Goal: Find specific page/section: Find specific page/section

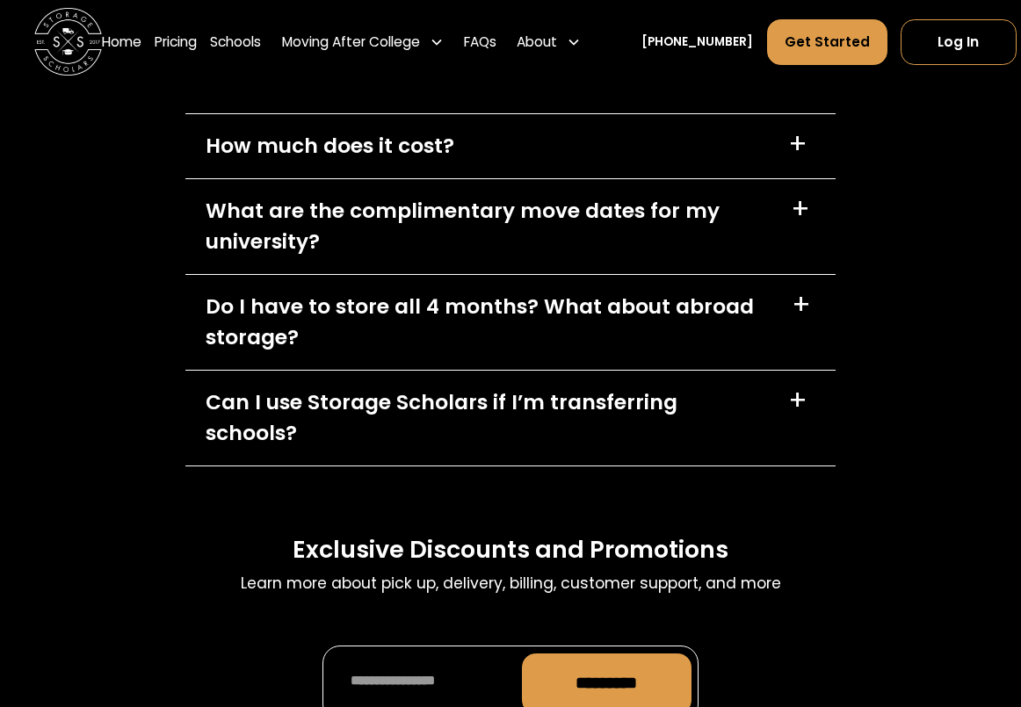
scroll to position [7708, 0]
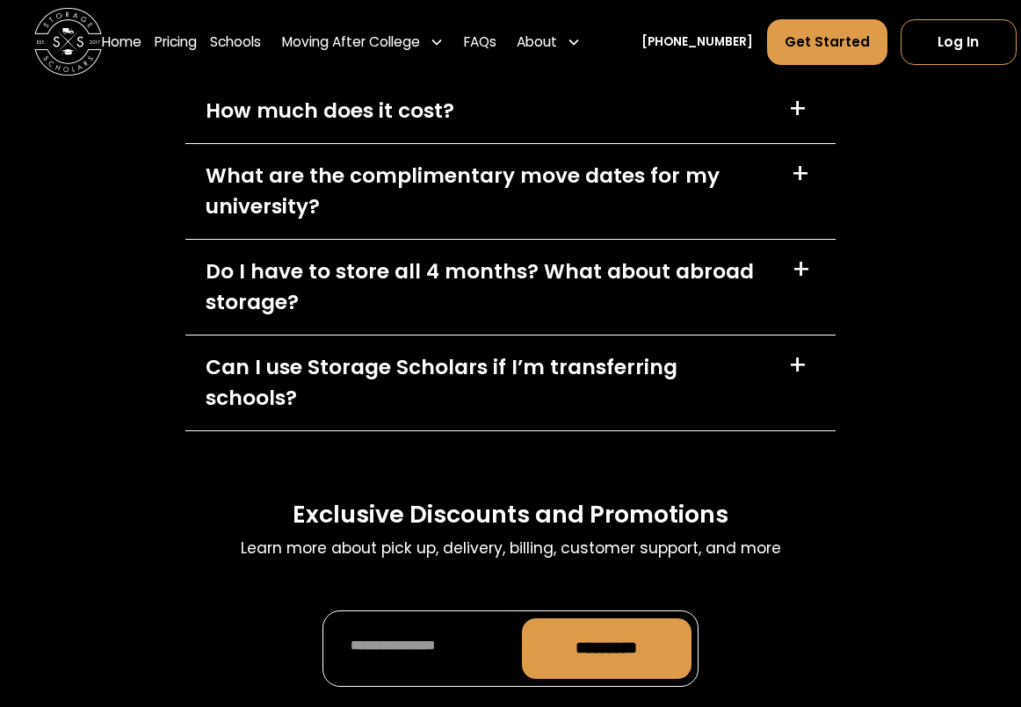
click at [738, 221] on div "What are the complimentary move dates for my university?" at bounding box center [488, 191] width 565 height 61
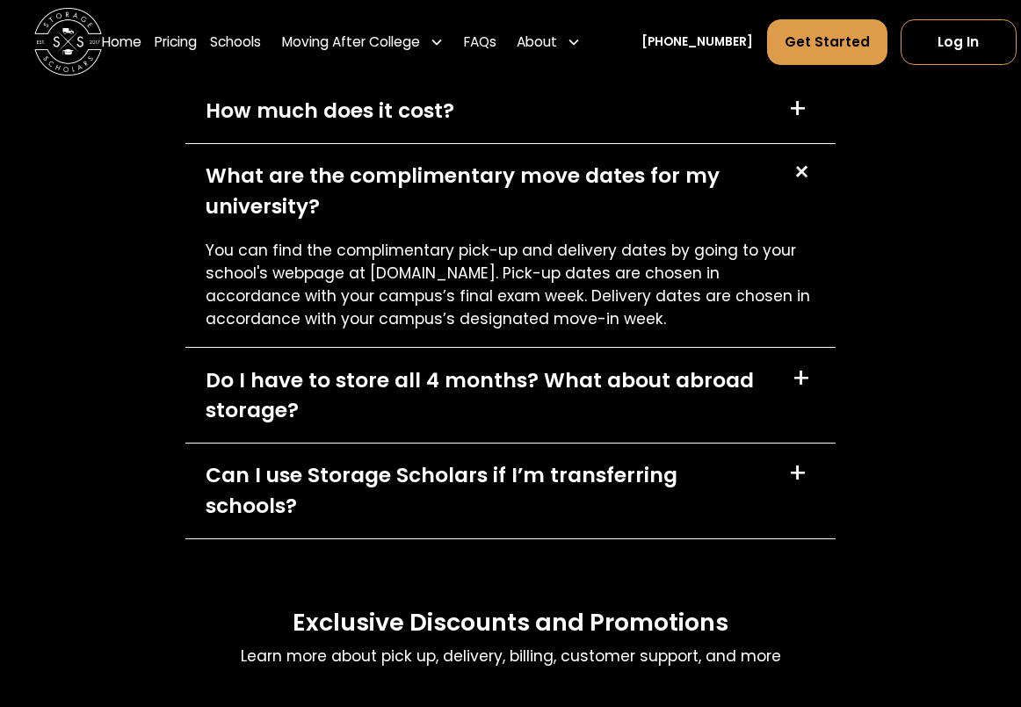
click at [921, 370] on div "FAQs Learn more about pick up, delivery, billing, customer support, and more Ho…" at bounding box center [510, 359] width 1021 height 1008
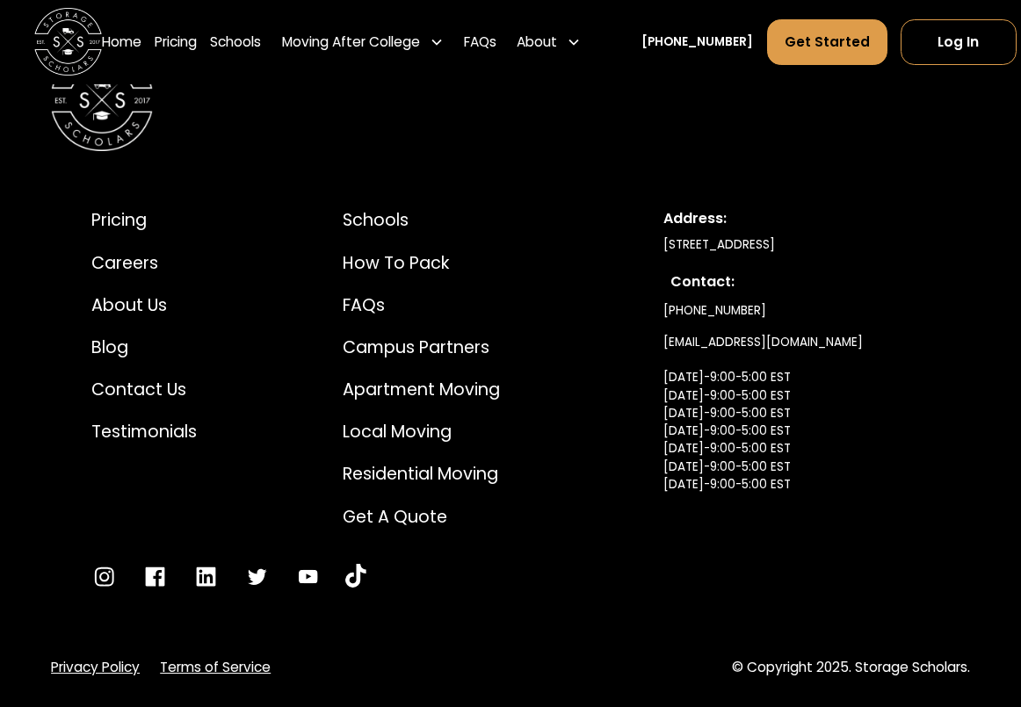
scroll to position [0, 0]
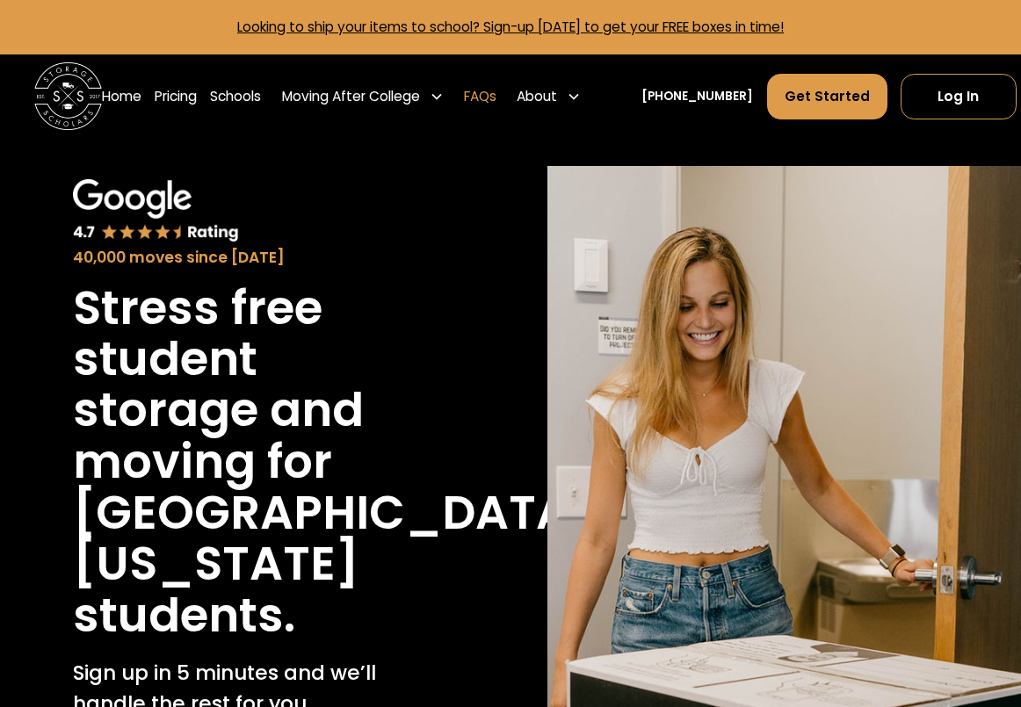
click at [497, 97] on link "FAQs" at bounding box center [480, 96] width 33 height 47
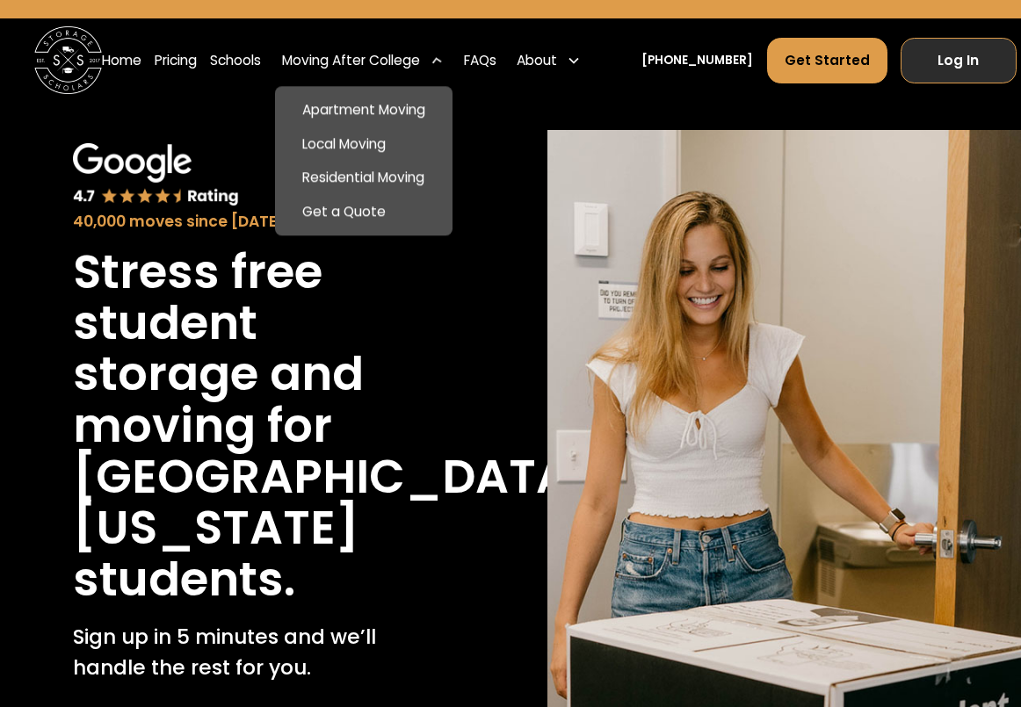
scroll to position [35, 0]
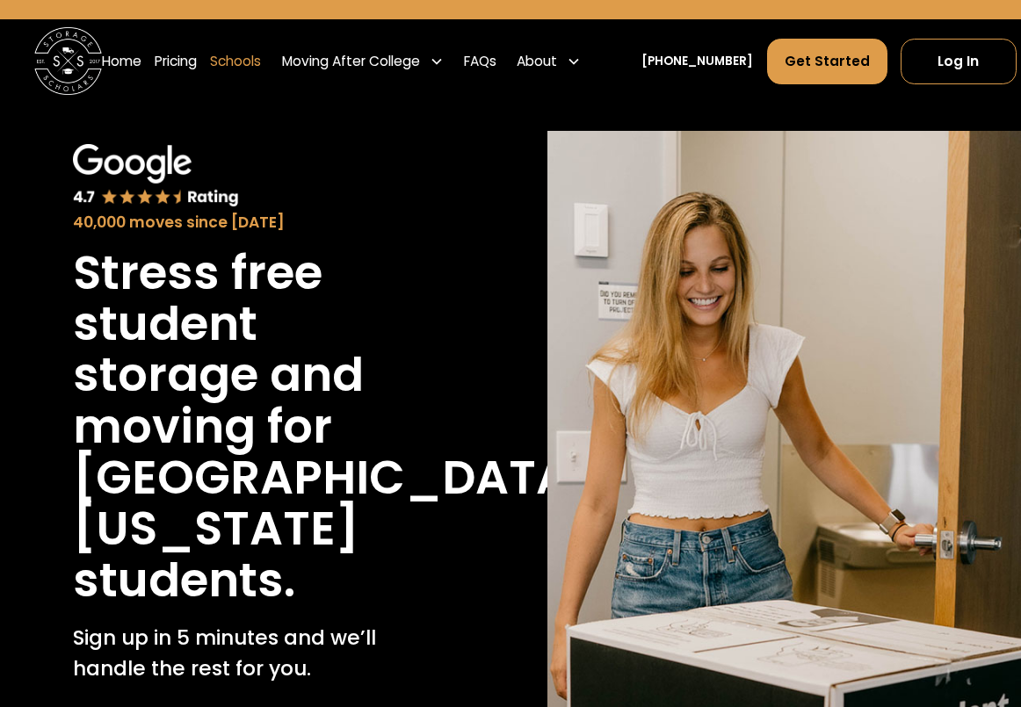
click at [243, 69] on link "Schools" at bounding box center [235, 61] width 51 height 47
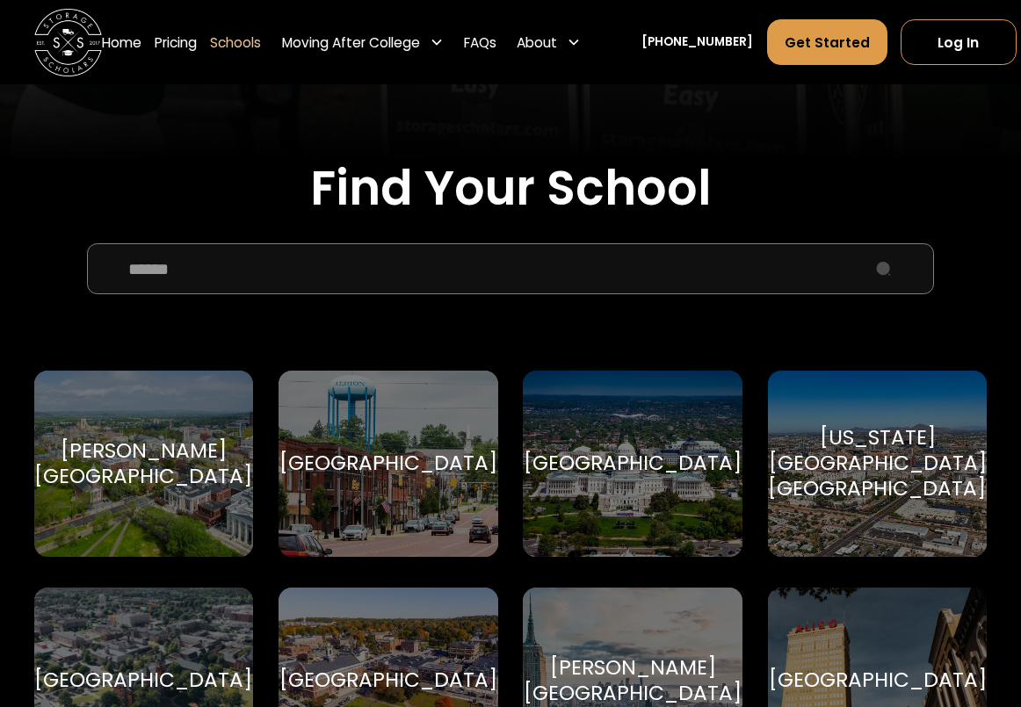
scroll to position [379, 0]
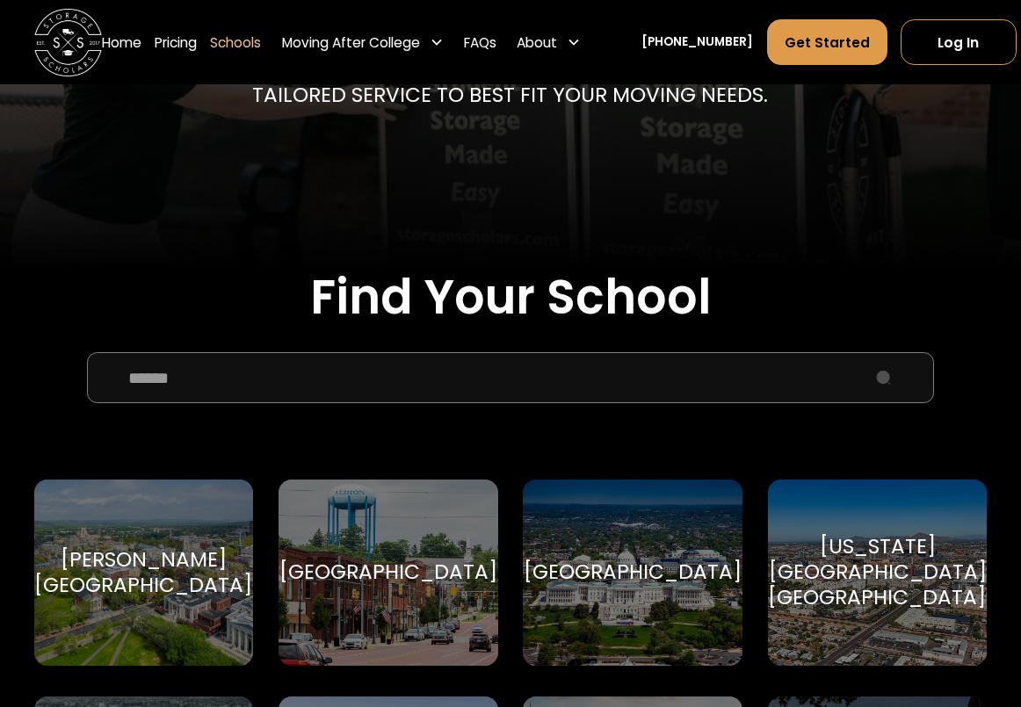
click at [381, 370] on input "School Select Form" at bounding box center [510, 377] width 847 height 51
click at [921, 310] on h2 "Find Your School" at bounding box center [511, 297] width 954 height 57
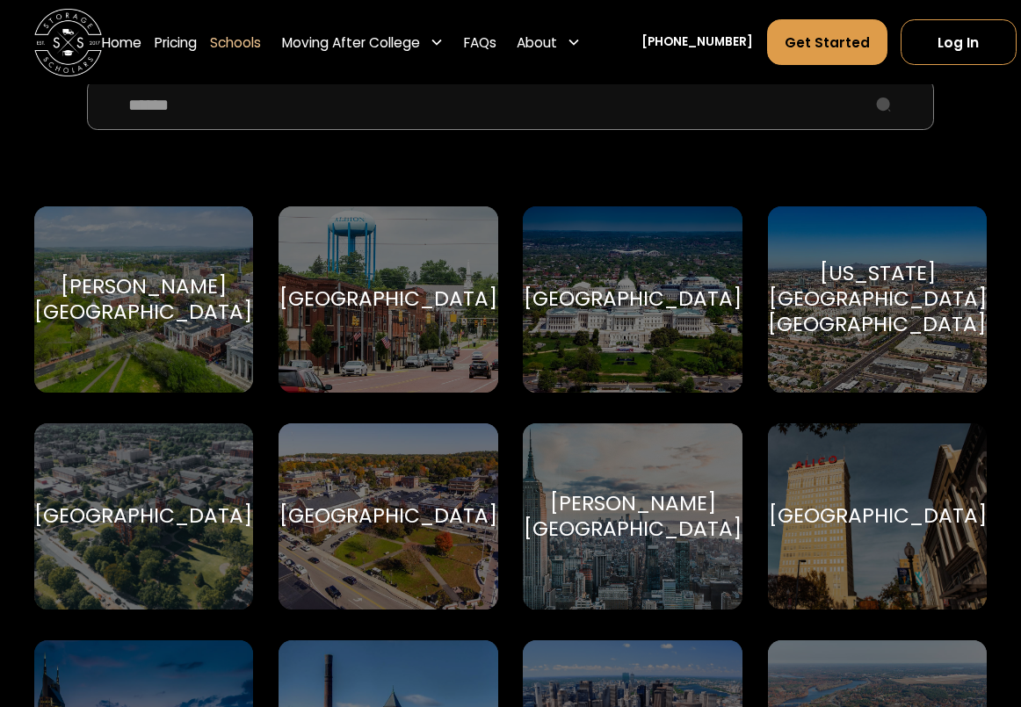
scroll to position [660, 0]
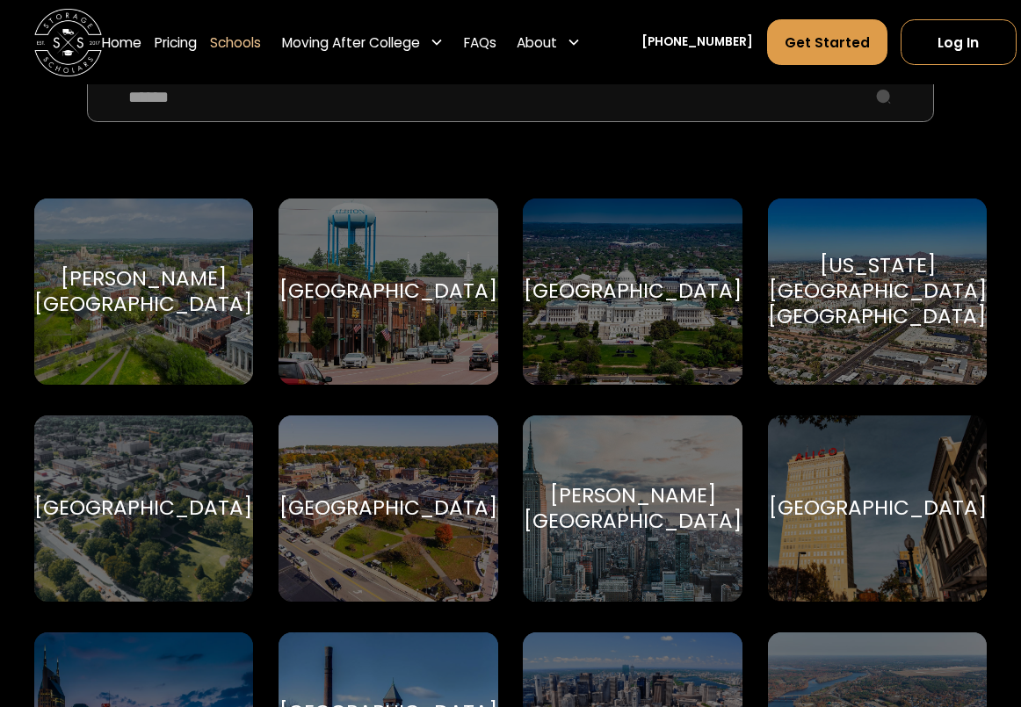
click at [390, 503] on div "[GEOGRAPHIC_DATA]" at bounding box center [388, 508] width 218 height 25
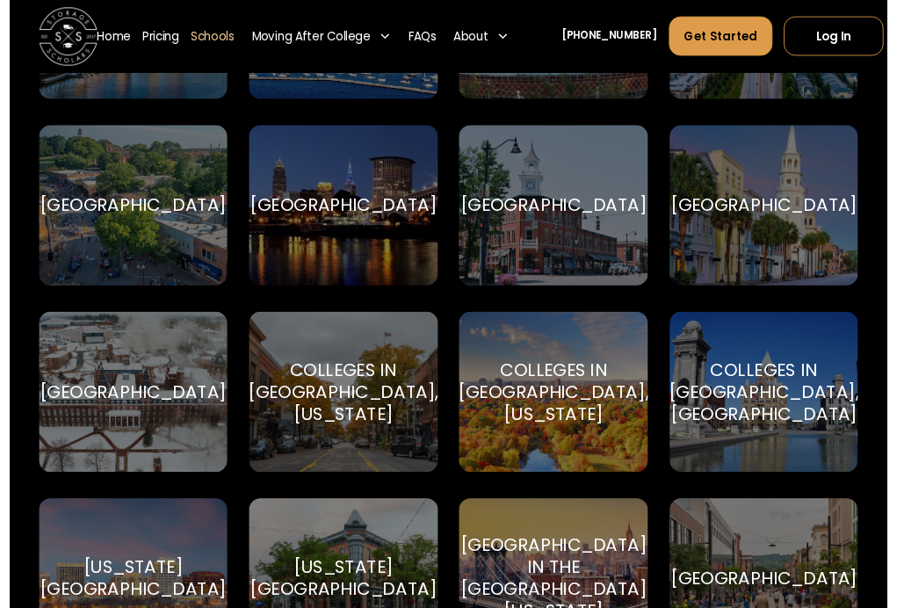
scroll to position [1807, 0]
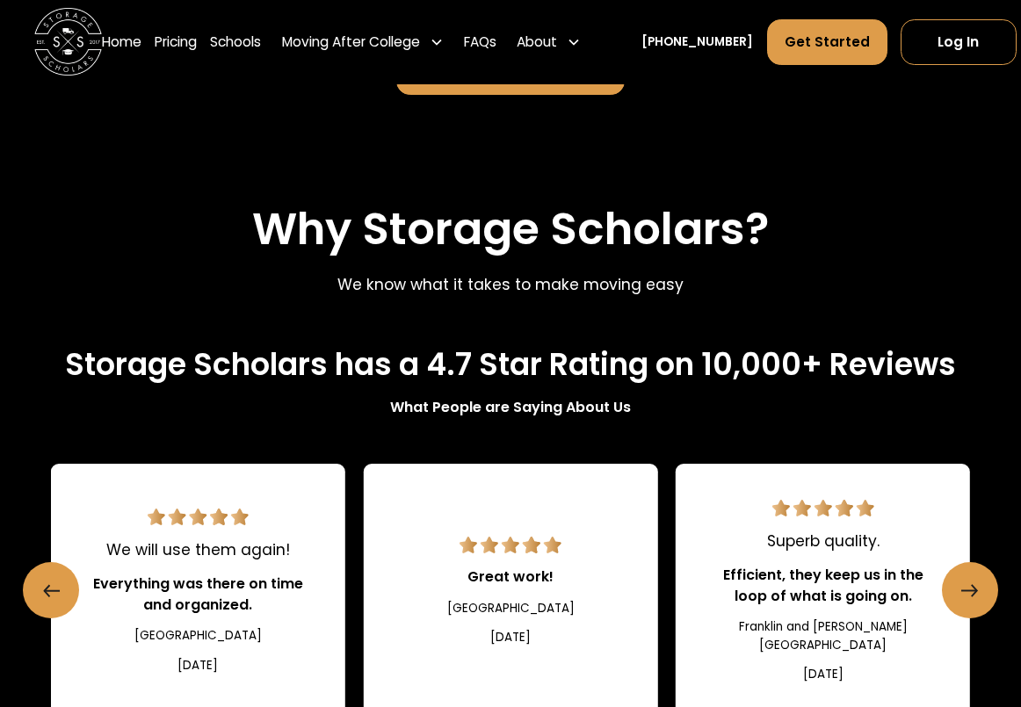
scroll to position [1617, 0]
